Goal: Task Accomplishment & Management: Complete application form

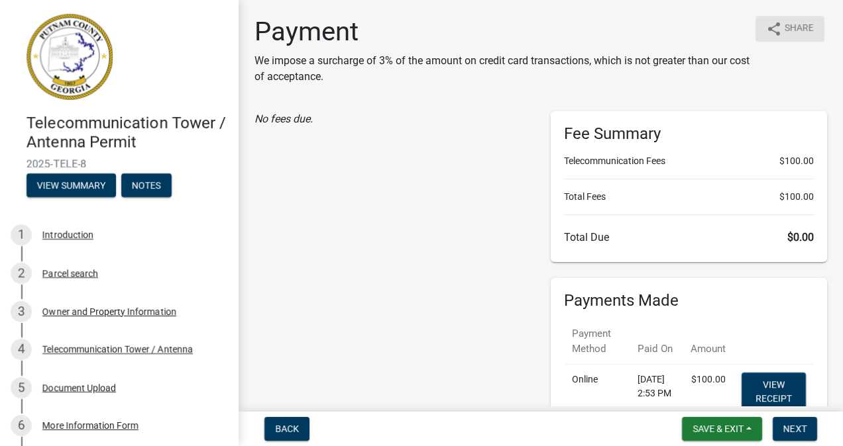
click at [784, 24] on span "Share" at bounding box center [798, 29] width 29 height 16
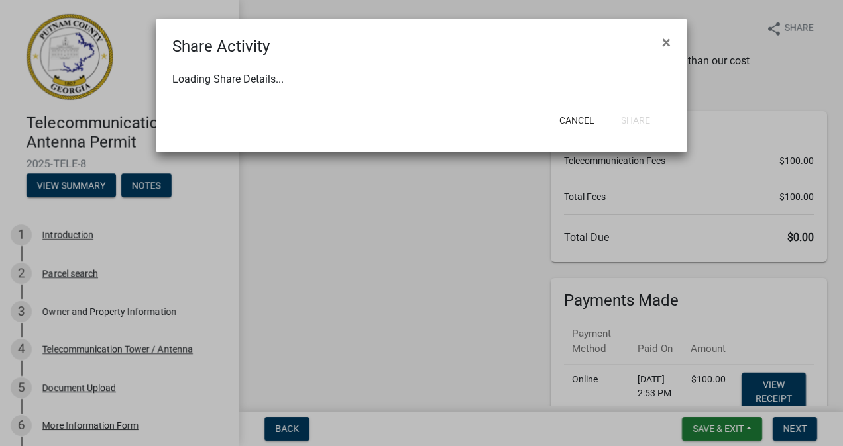
select select "1"
select select "0"
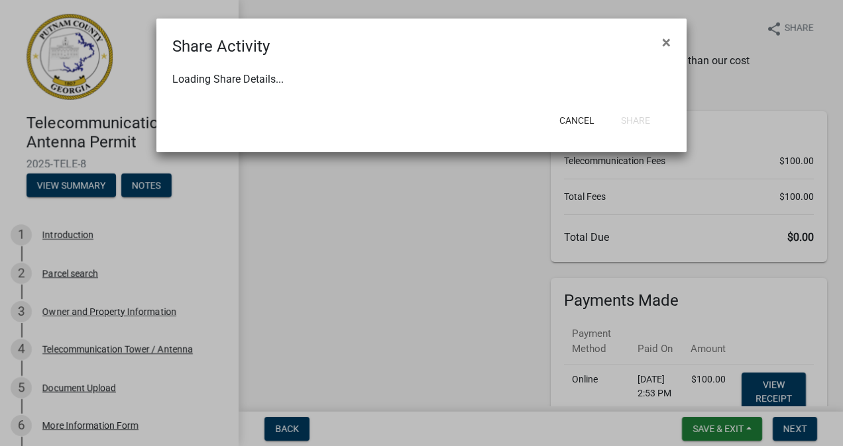
select select "0"
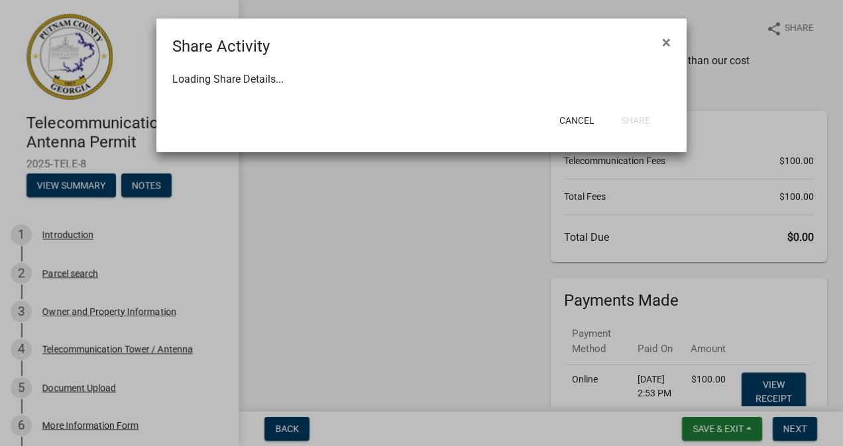
select select "0"
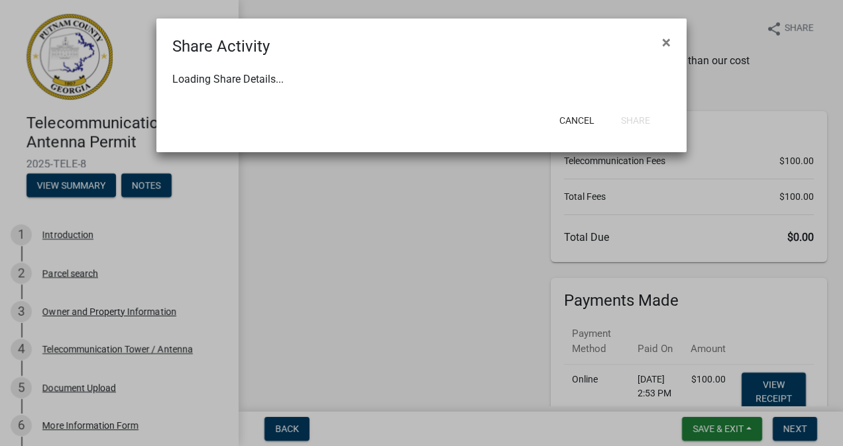
select select "0"
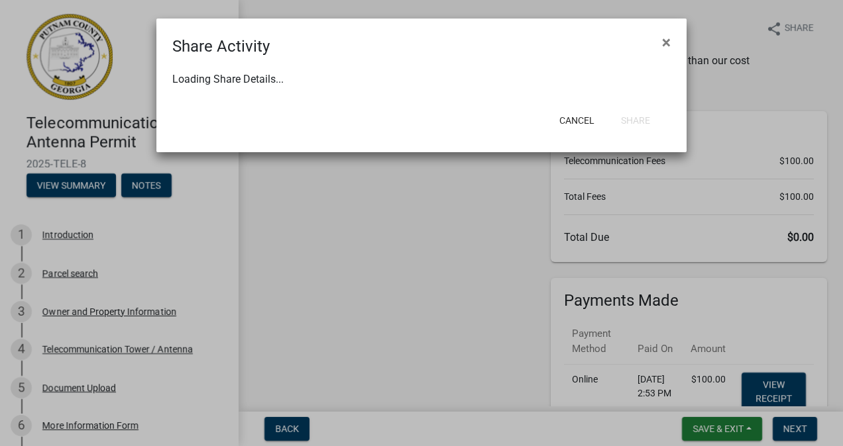
select select "0"
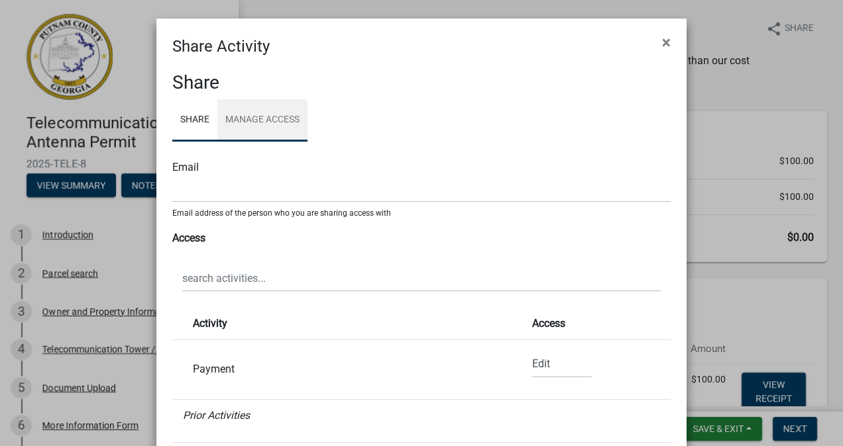
click at [252, 114] on link "Manage Access" at bounding box center [262, 120] width 90 height 42
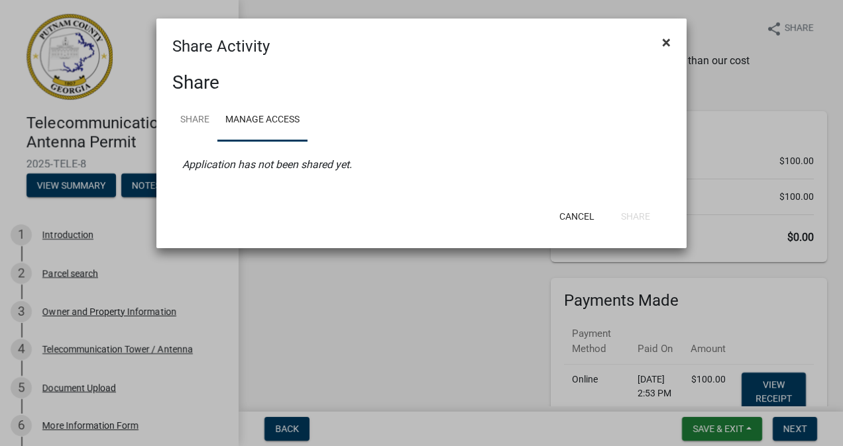
click at [666, 40] on span "×" at bounding box center [666, 42] width 9 height 19
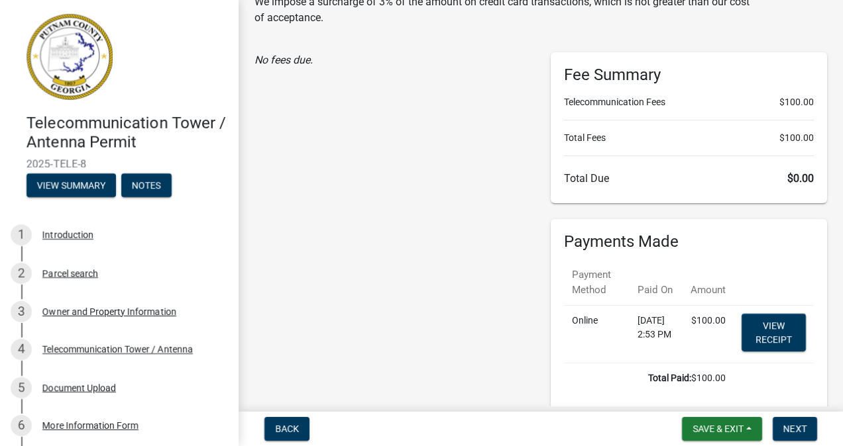
scroll to position [55, 0]
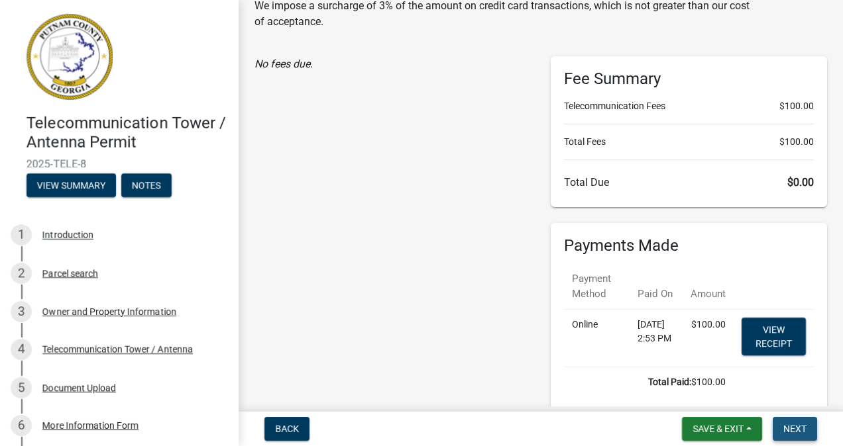
click at [793, 435] on button "Next" at bounding box center [794, 429] width 44 height 24
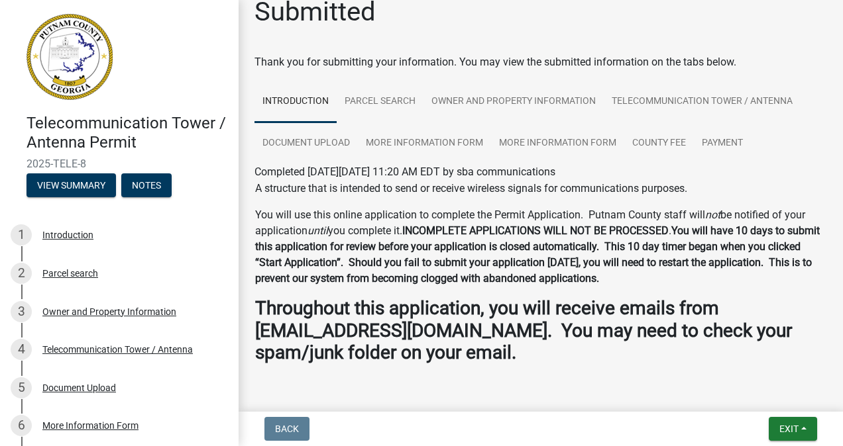
scroll to position [0, 0]
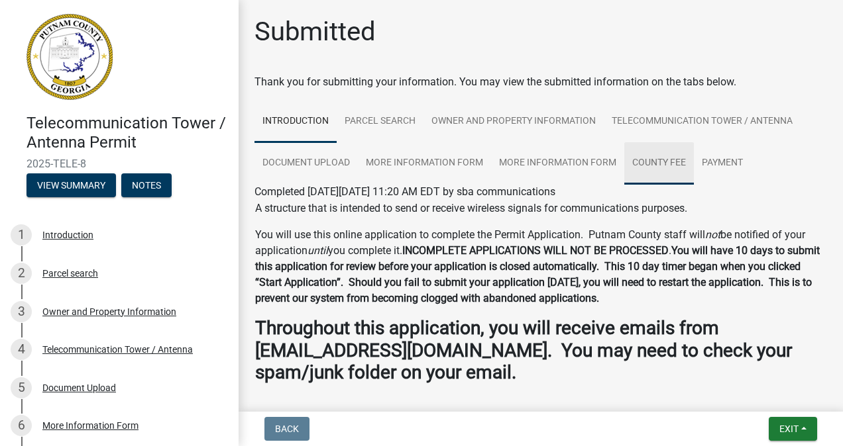
click at [673, 158] on link "County Fee" at bounding box center [659, 163] width 70 height 42
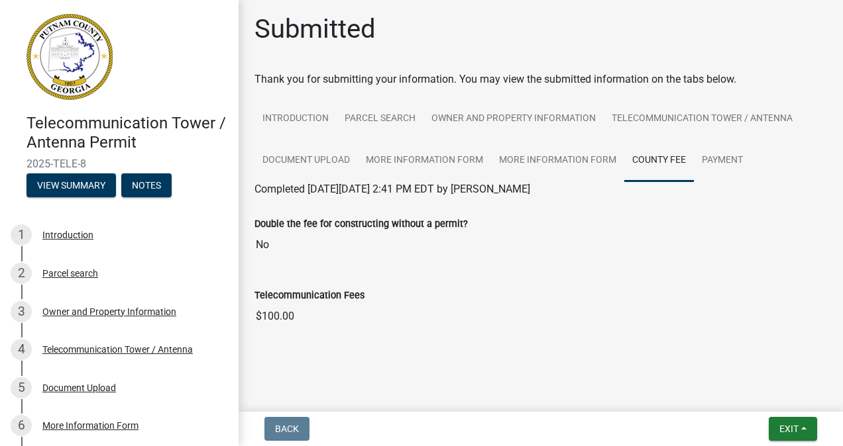
scroll to position [3, 0]
click at [723, 160] on link "Payment" at bounding box center [721, 160] width 57 height 42
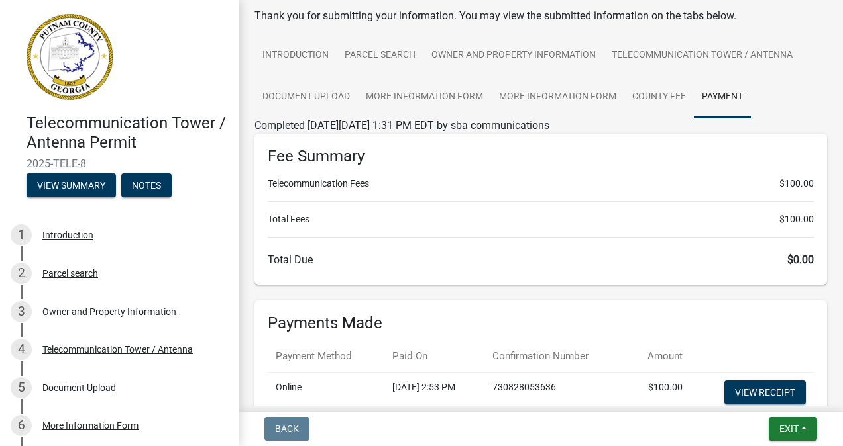
scroll to position [0, 0]
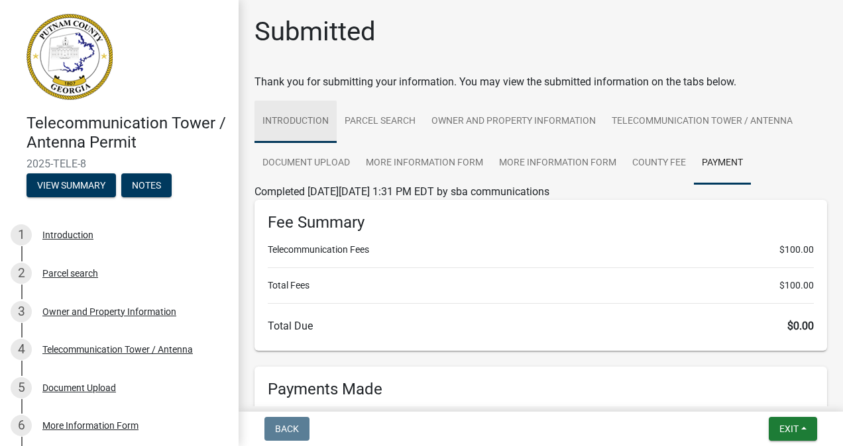
click at [297, 121] on link "Introduction" at bounding box center [295, 122] width 82 height 42
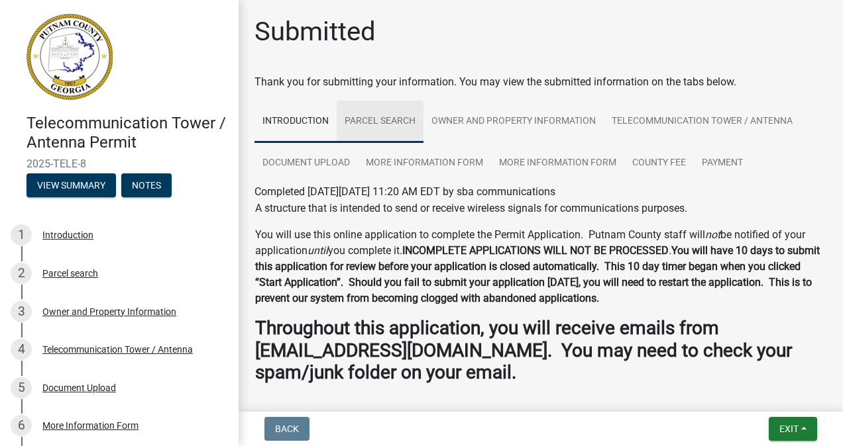
click at [376, 118] on link "Parcel search" at bounding box center [379, 122] width 87 height 42
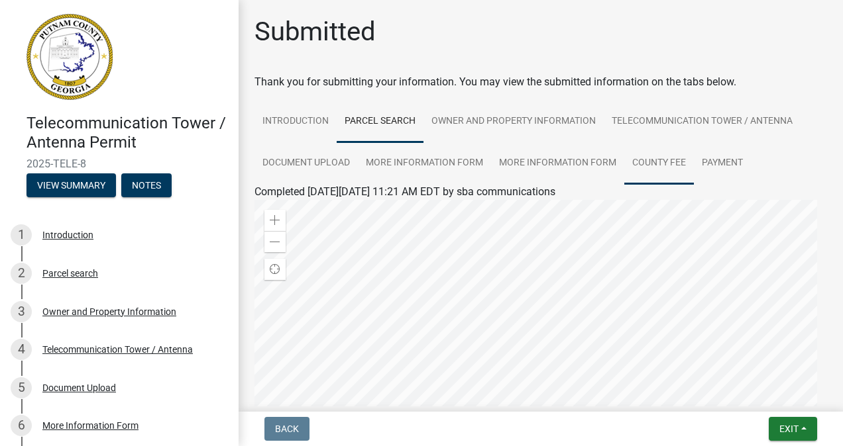
click at [665, 164] on link "County Fee" at bounding box center [659, 163] width 70 height 42
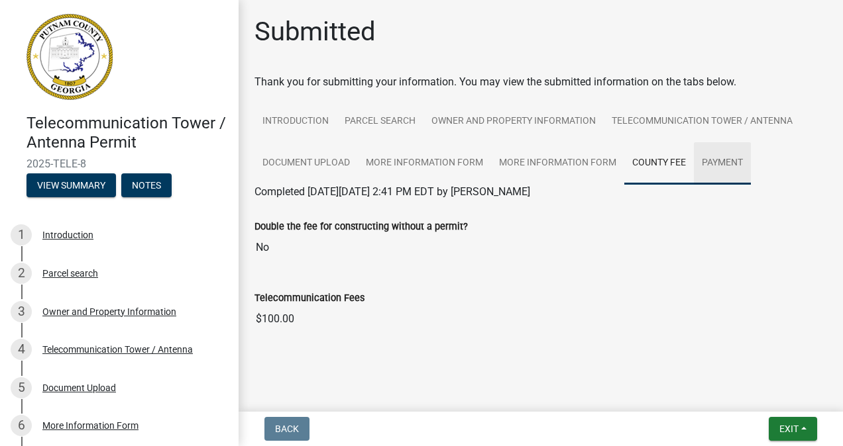
click at [713, 165] on link "Payment" at bounding box center [721, 163] width 57 height 42
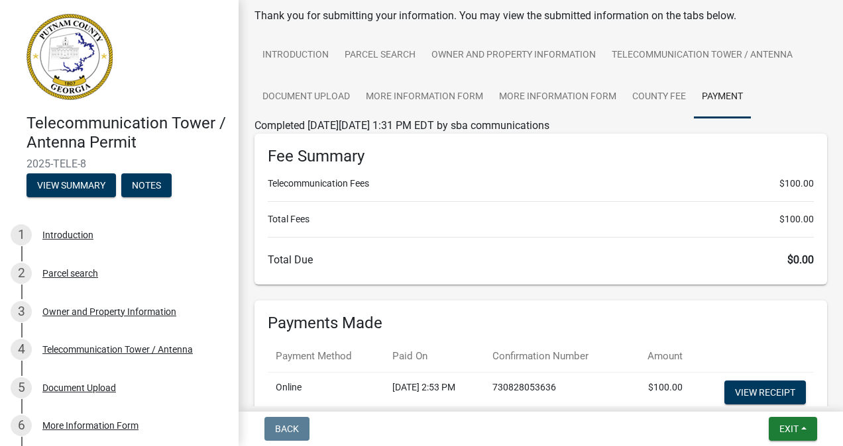
scroll to position [196, 0]
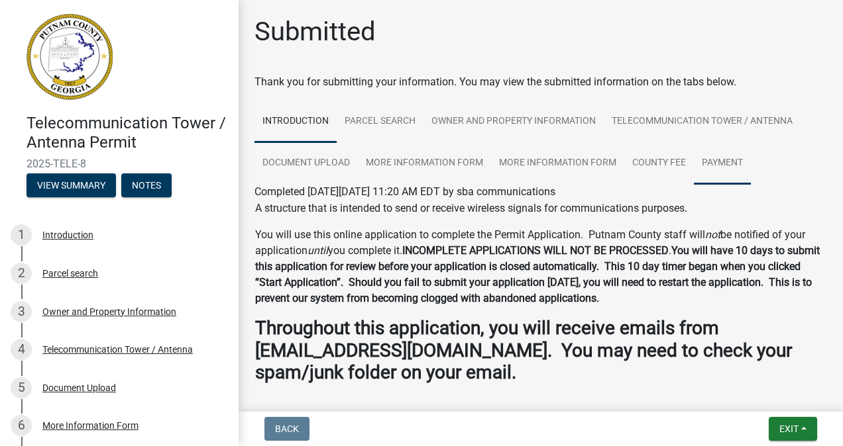
click at [721, 166] on link "Payment" at bounding box center [721, 163] width 57 height 42
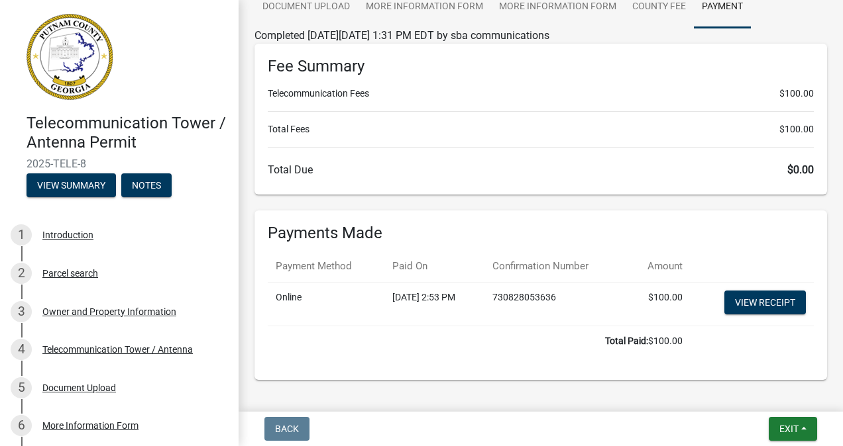
scroll to position [196, 0]
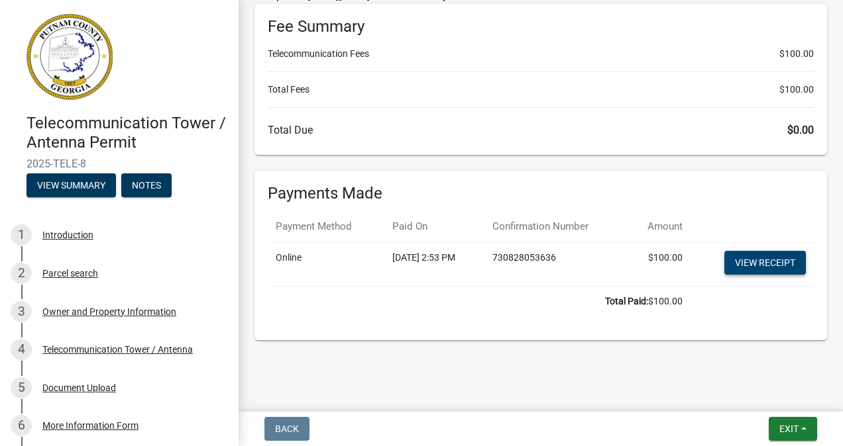
click at [742, 261] on link "View receipt" at bounding box center [764, 263] width 81 height 24
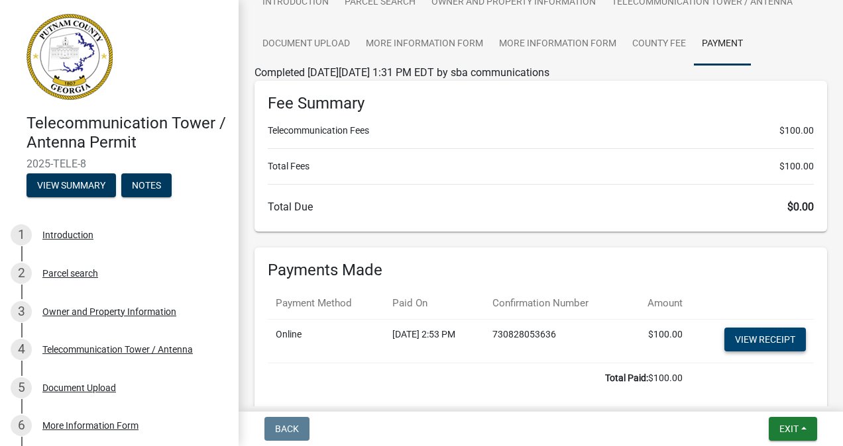
scroll to position [0, 0]
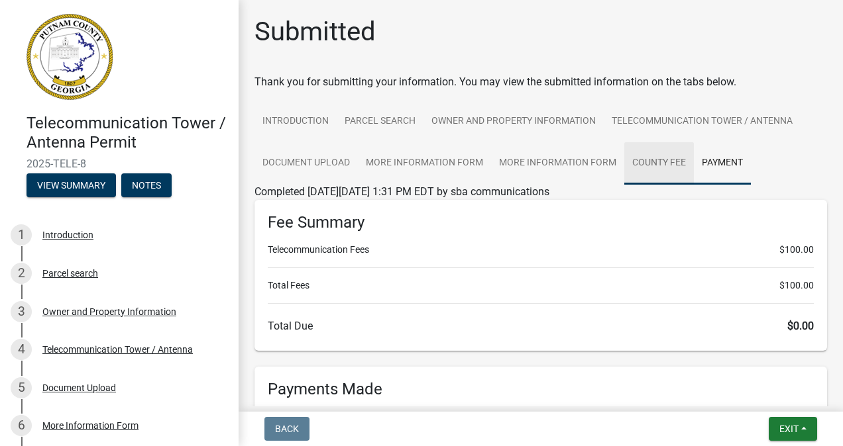
click at [668, 162] on link "County Fee" at bounding box center [659, 163] width 70 height 42
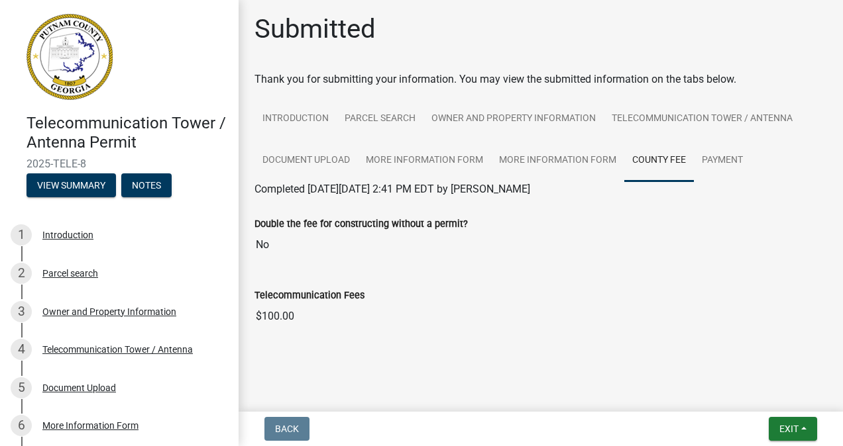
scroll to position [3, 0]
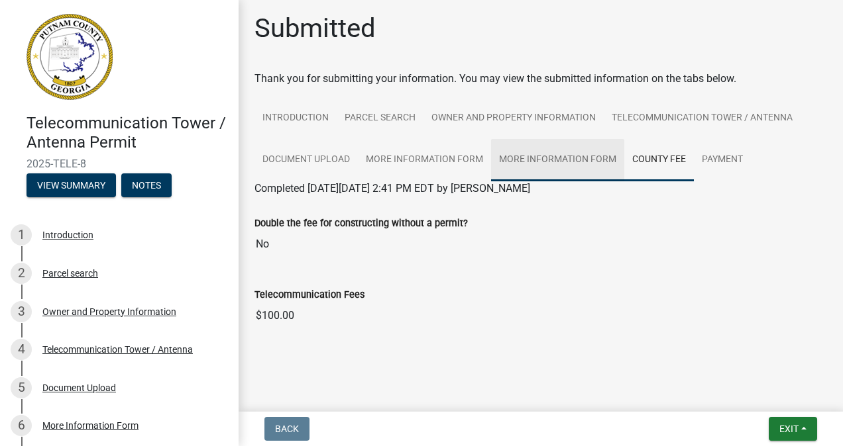
click at [563, 157] on link "More Information Form" at bounding box center [557, 160] width 133 height 42
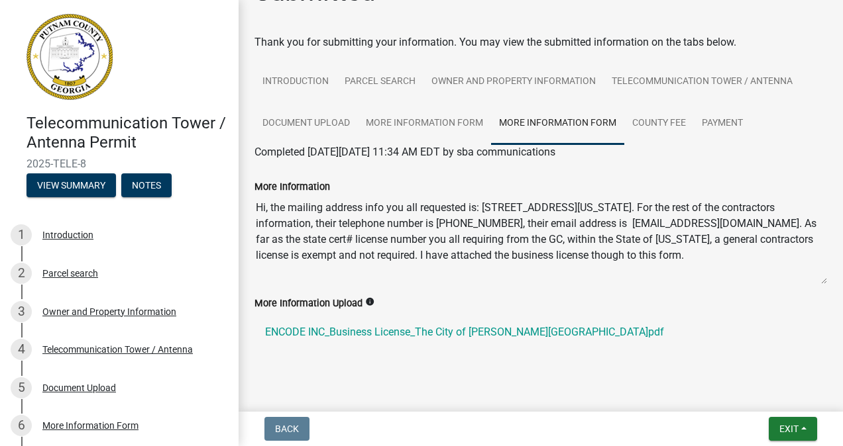
scroll to position [0, 0]
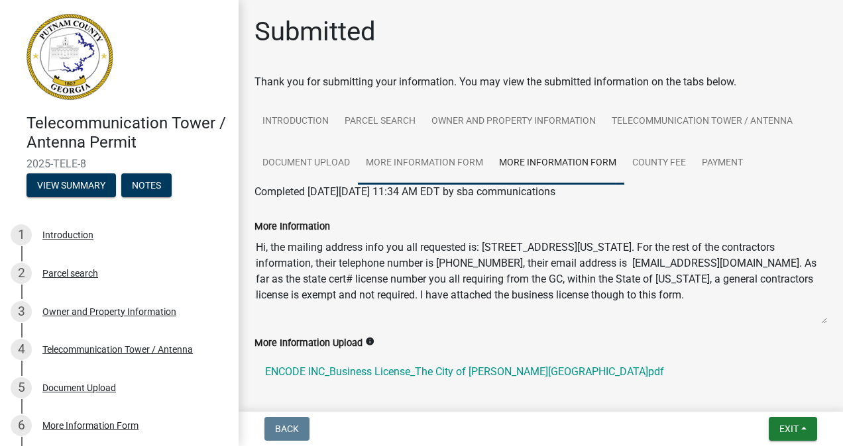
click at [440, 160] on link "More Information Form" at bounding box center [424, 163] width 133 height 42
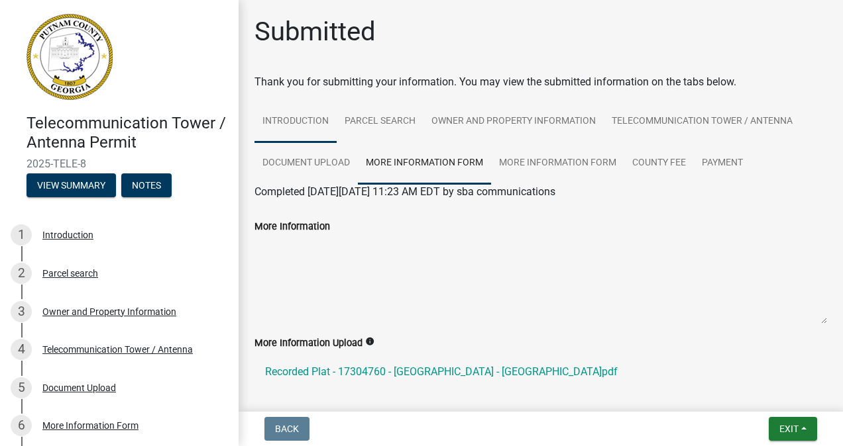
click at [305, 121] on link "Introduction" at bounding box center [295, 122] width 82 height 42
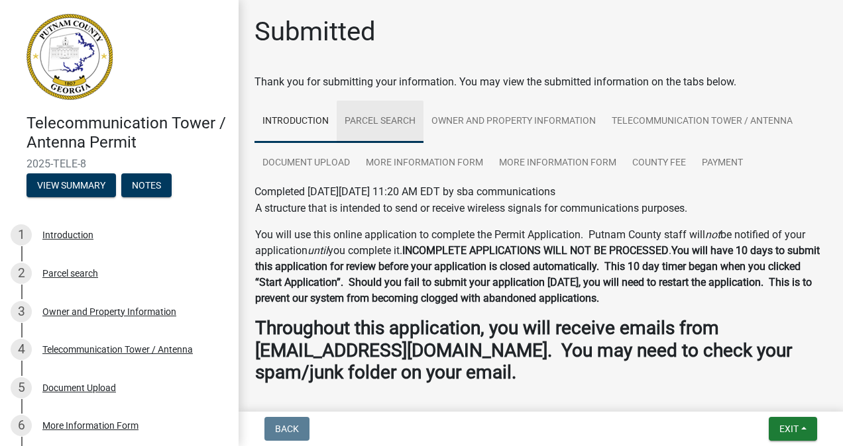
click at [397, 118] on link "Parcel search" at bounding box center [379, 122] width 87 height 42
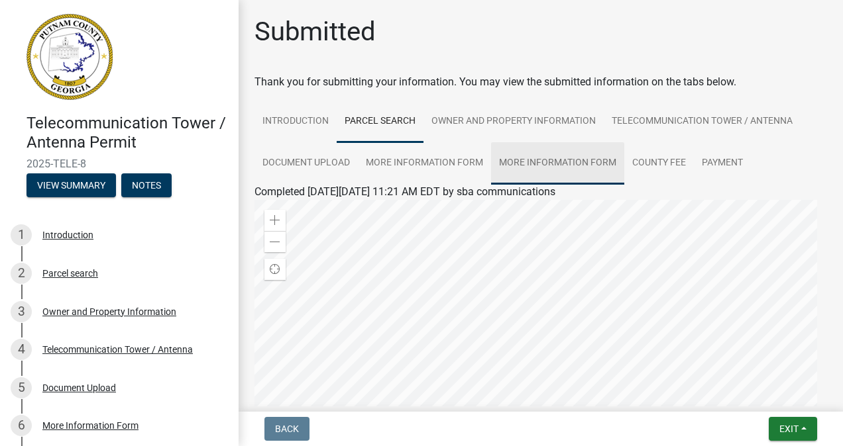
click at [550, 164] on link "More Information Form" at bounding box center [557, 163] width 133 height 42
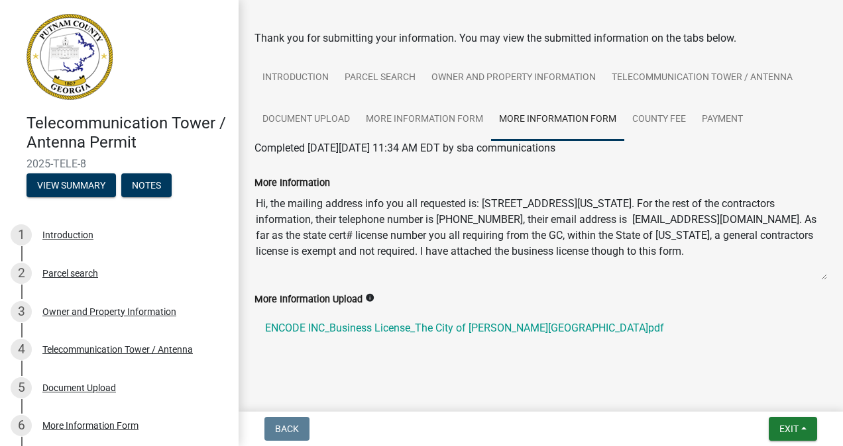
scroll to position [65, 0]
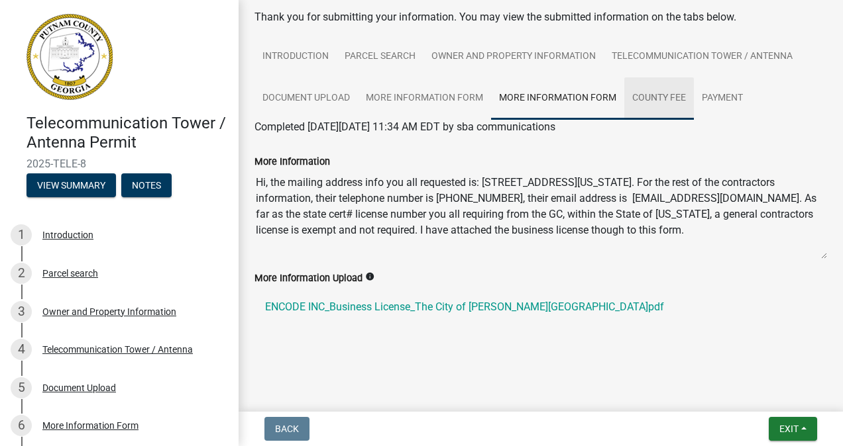
click at [657, 99] on link "County Fee" at bounding box center [659, 98] width 70 height 42
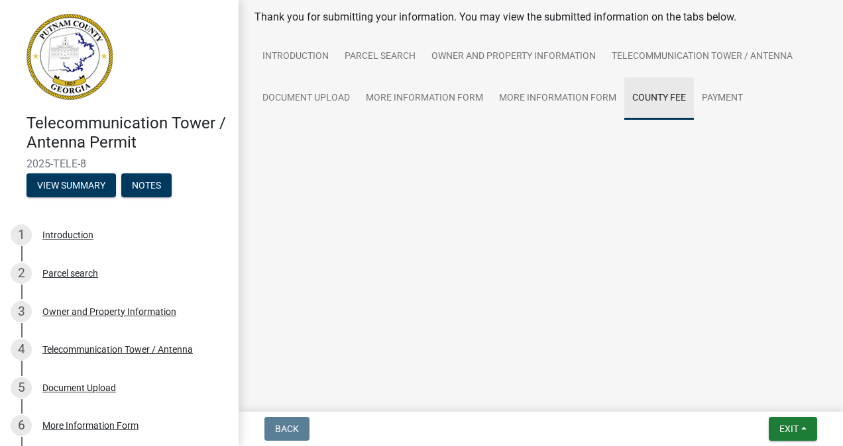
scroll to position [3, 0]
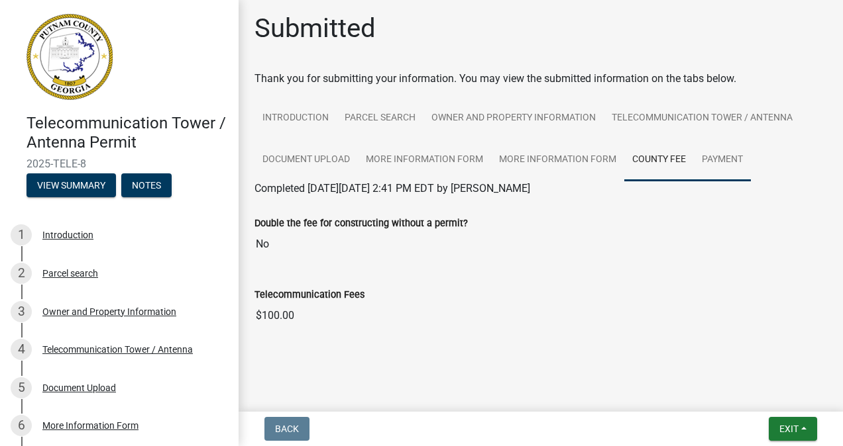
click at [715, 150] on link "Payment" at bounding box center [721, 160] width 57 height 42
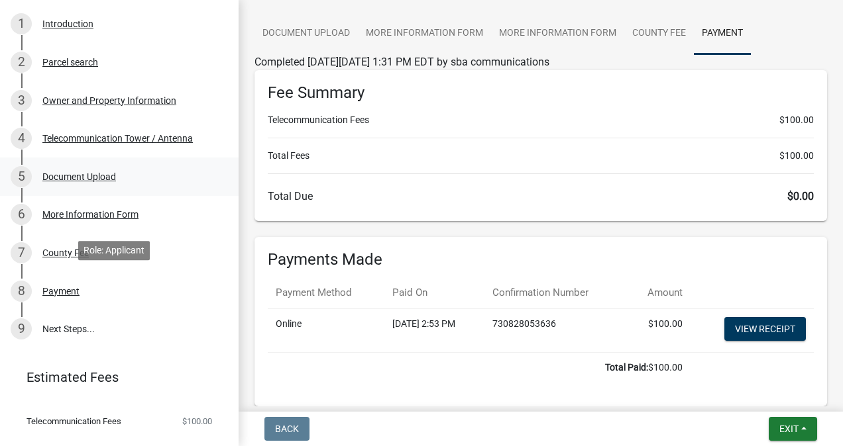
scroll to position [236, 0]
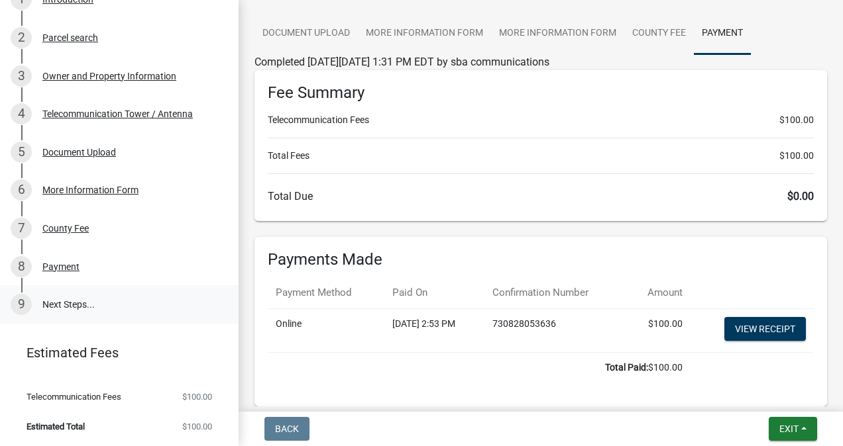
click at [66, 298] on link "9 Next Steps..." at bounding box center [119, 304] width 238 height 38
click at [65, 299] on link "9 Next Steps..." at bounding box center [119, 304] width 238 height 38
click at [72, 260] on div "8 Payment" at bounding box center [114, 266] width 207 height 21
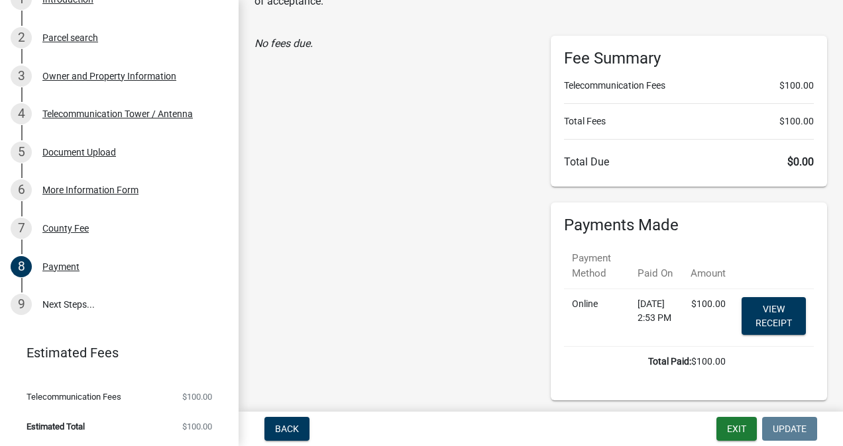
scroll to position [55, 0]
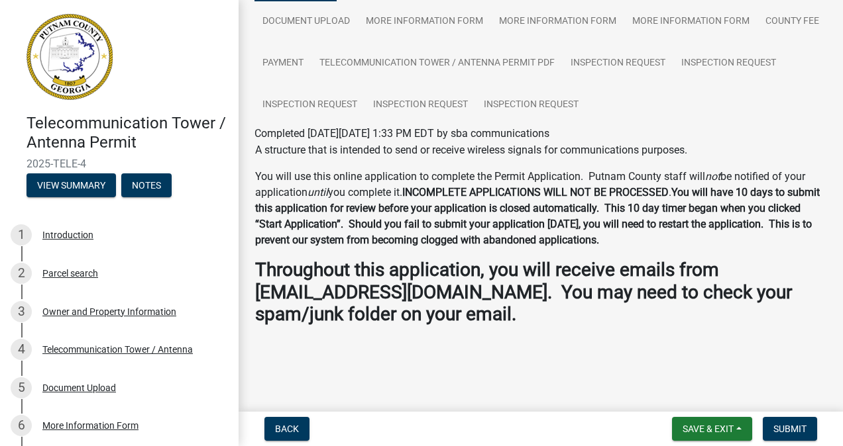
scroll to position [132, 0]
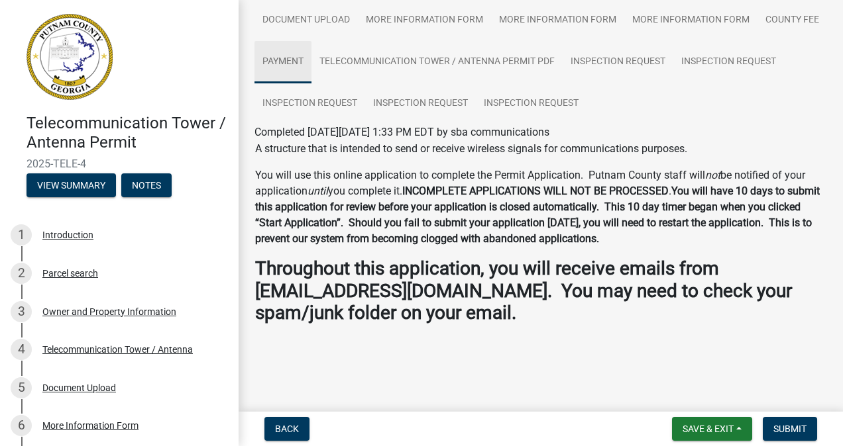
click at [311, 62] on link "Payment" at bounding box center [282, 62] width 57 height 42
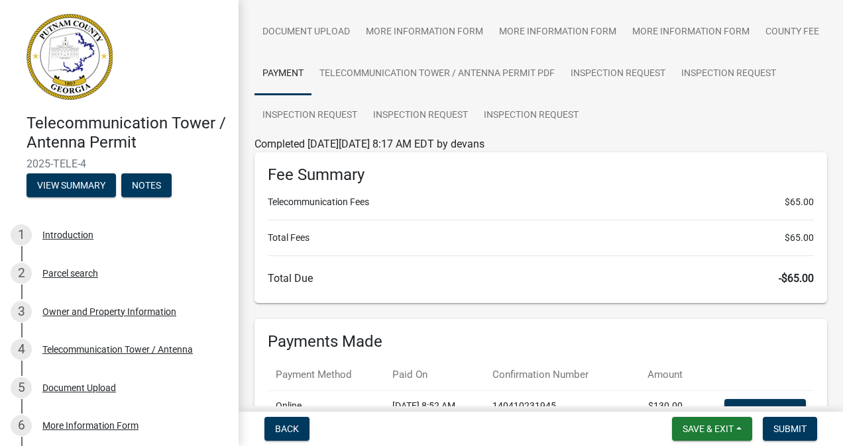
scroll to position [0, 0]
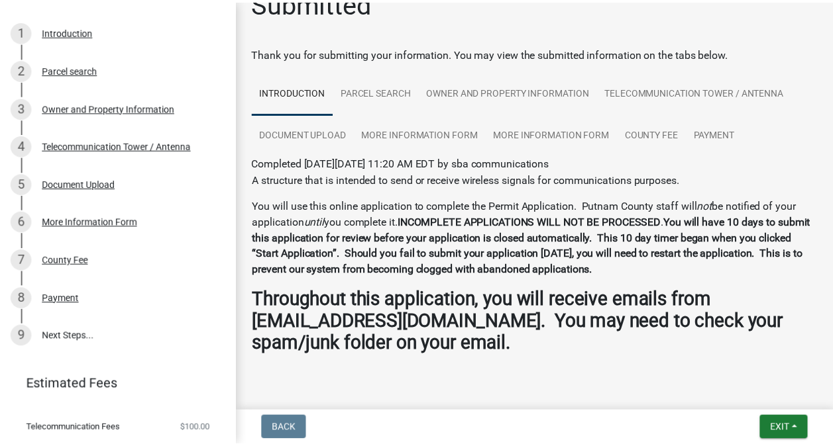
scroll to position [62, 0]
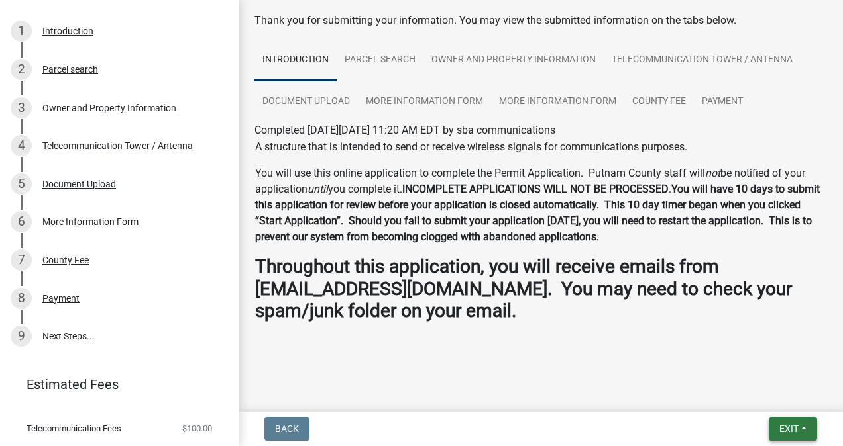
click at [795, 429] on span "Exit" at bounding box center [788, 429] width 19 height 11
click at [752, 399] on button "Save & Exit" at bounding box center [764, 395] width 106 height 32
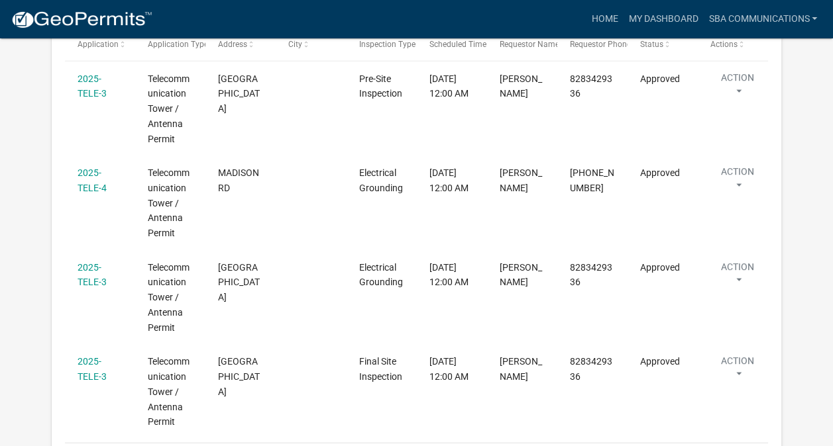
scroll to position [1413, 0]
